Goal: Task Accomplishment & Management: Use online tool/utility

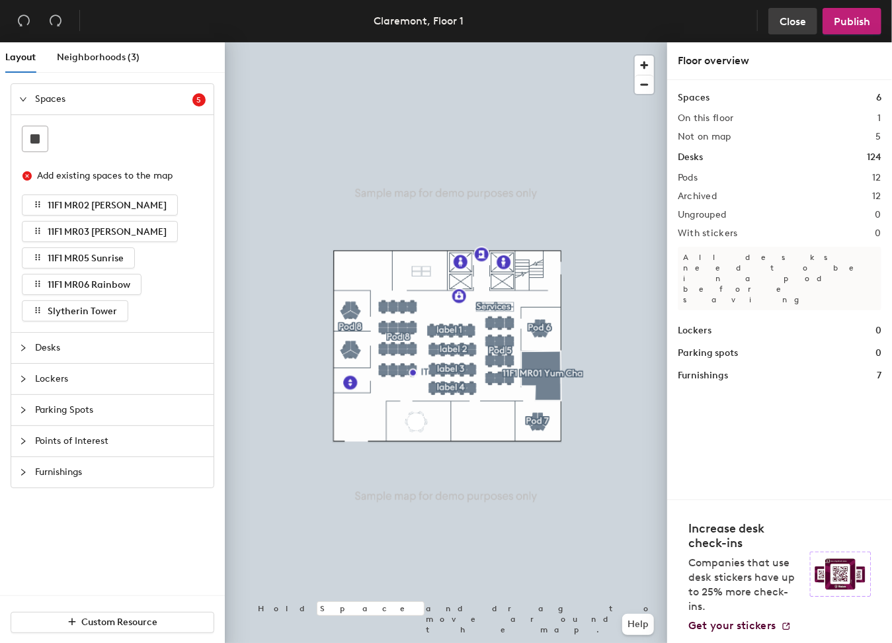
click at [790, 19] on span "Close" at bounding box center [792, 21] width 26 height 13
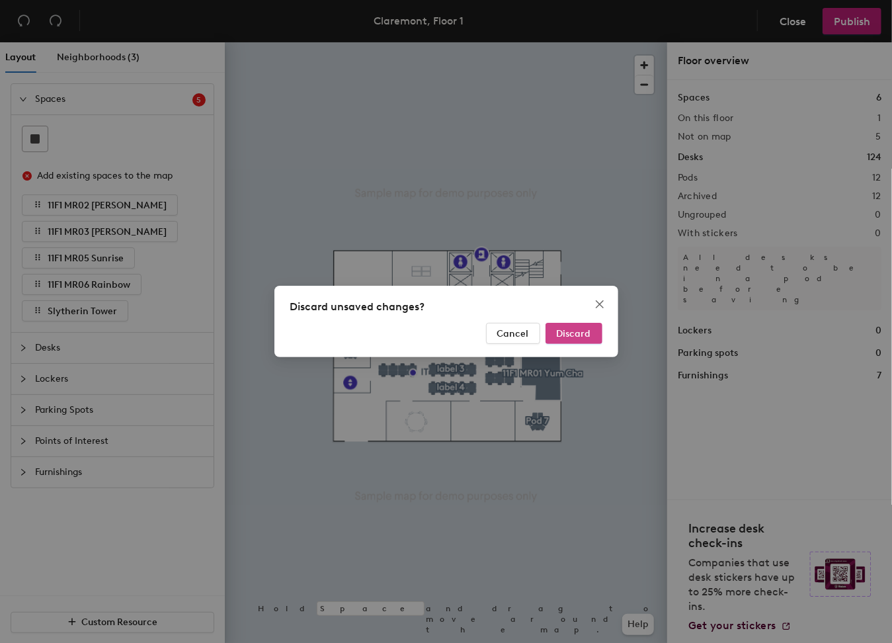
click at [563, 329] on span "Discard" at bounding box center [574, 333] width 34 height 11
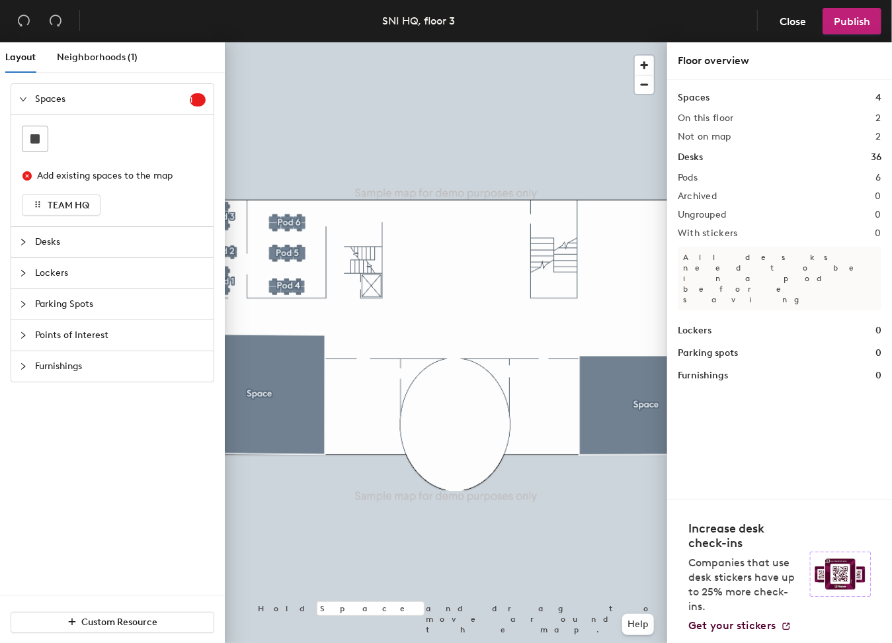
click at [107, 479] on div "Spaces 1 Add existing spaces to the map TEAM HQ Desks Lockers Parking Spots Poi…" at bounding box center [112, 339] width 225 height 512
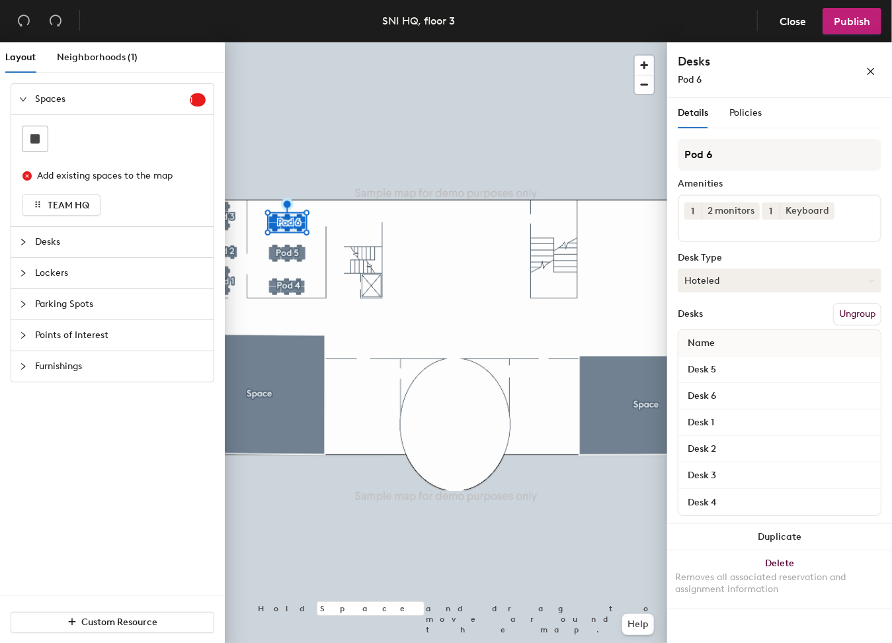
click at [751, 278] on button "Hoteled" at bounding box center [780, 280] width 204 height 24
click at [872, 67] on icon "close" at bounding box center [870, 71] width 9 height 9
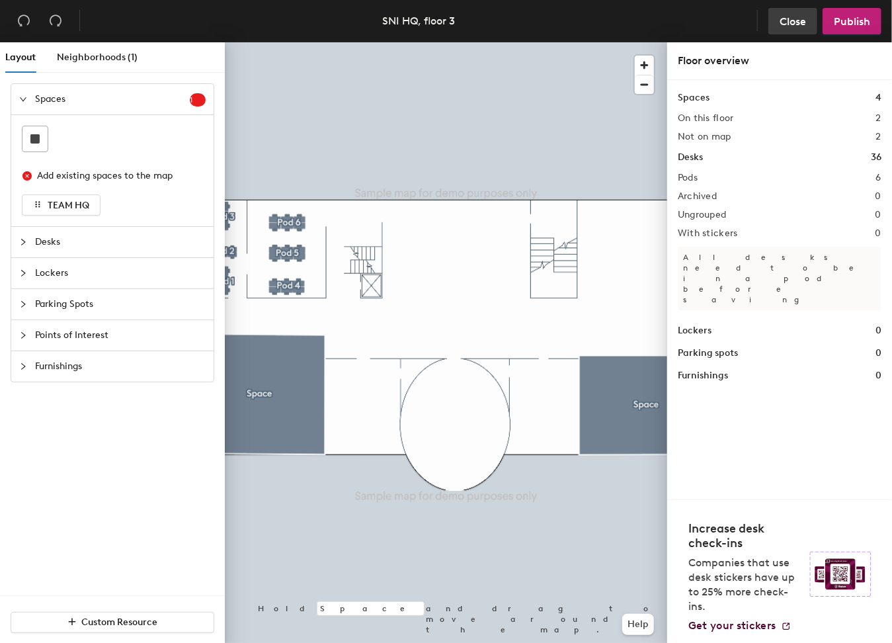
click at [785, 20] on span "Close" at bounding box center [792, 21] width 26 height 13
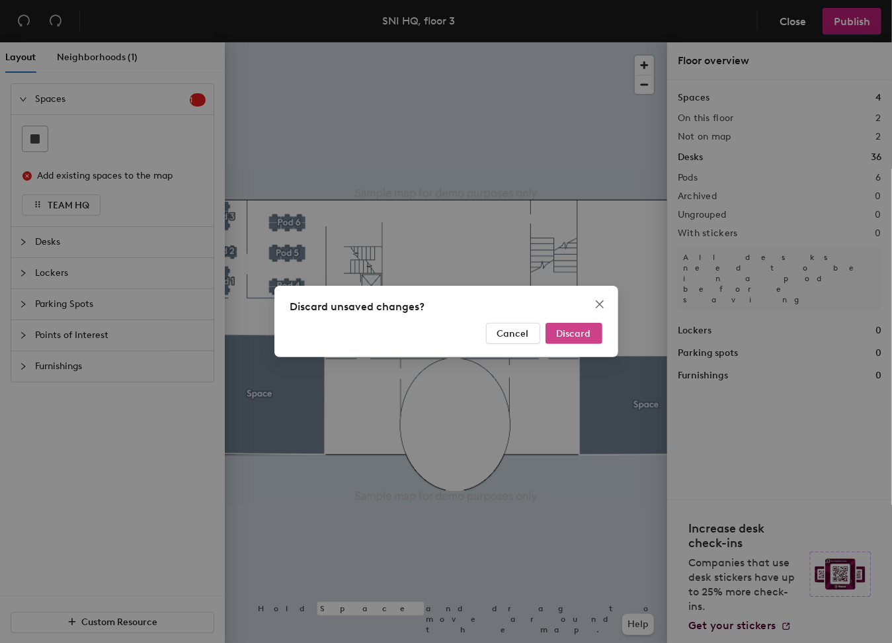
click at [573, 323] on button "Discard" at bounding box center [573, 333] width 57 height 21
